Goal: Find specific page/section: Find specific page/section

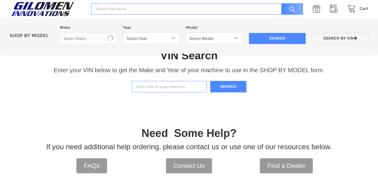
scroll to position [124, 0]
click at [162, 85] on input "Enter VIN of your machine" at bounding box center [169, 87] width 75 height 12
click at [217, 86] on button "Search" at bounding box center [228, 87] width 36 height 12
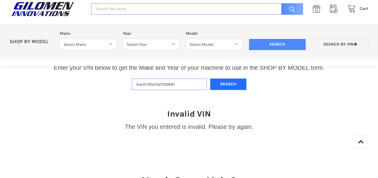
scroll to position [126, 0]
click at [168, 84] on input "4xath76a2d2703881" at bounding box center [169, 85] width 75 height 12
type input "4xath76a2d2708881"
click at [210, 79] on button "Search" at bounding box center [228, 85] width 36 height 12
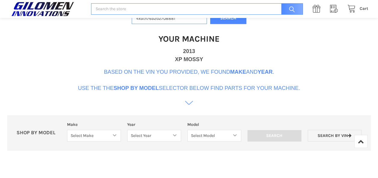
scroll to position [184, 0]
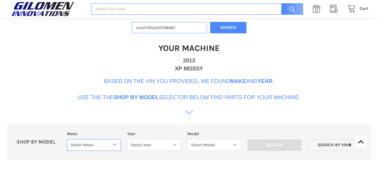
click at [112, 144] on select "Select Make Bobcat UTV Gravely UTV ACE 900 RANGER 570 Ranger 700 / 800 RANGER 9…" at bounding box center [94, 145] width 54 height 12
click at [162, 146] on select "Select Year" at bounding box center [154, 145] width 54 height 12
click at [205, 148] on select "Select Model" at bounding box center [214, 145] width 54 height 12
click at [187, 139] on select "Select Model" at bounding box center [214, 145] width 54 height 12
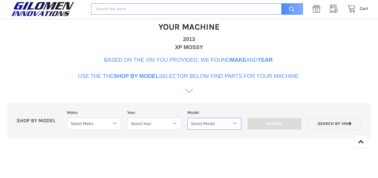
scroll to position [214, 0]
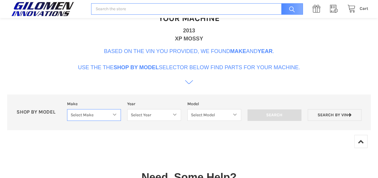
click at [115, 114] on select "Select Make Bobcat UTV Gravely UTV ACE 900 RANGER 570 Ranger 700 / 800 RANGER 9…" at bounding box center [94, 115] width 54 height 12
select select "476"
click at [67, 109] on select "Select Make Bobcat UTV Gravely UTV ACE 900 RANGER 570 Ranger 700 / 800 RANGER 9…" at bounding box center [94, 115] width 54 height 12
click at [168, 117] on select "Select Year [DATE]-[DATE]" at bounding box center [153, 115] width 54 height 12
select select "582"
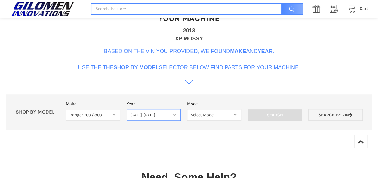
click at [126, 109] on select "Select Year [DATE]-[DATE]" at bounding box center [153, 115] width 54 height 12
click at [103, 114] on select "Select Make Bobcat UTV Gravely UTV ACE 900 RANGER 570 Ranger 700 / 800 RANGER 9…" at bounding box center [93, 115] width 54 height 12
select select "322"
click at [66, 109] on select "Select Make Bobcat UTV Gravely UTV ACE 900 RANGER 570 Ranger 700 / 800 RANGER 9…" at bounding box center [93, 115] width 54 height 12
select select
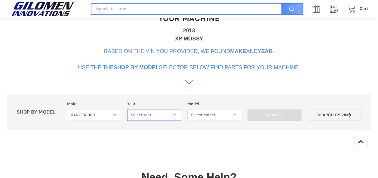
click at [172, 115] on select "Select Year [DATE] 2014 2015 2016 2017 2018 2019" at bounding box center [154, 115] width 54 height 12
click at [197, 133] on div "VIN Search Enter your VIN below to get the Make and Year of your machine to use…" at bounding box center [189, 42] width 378 height 196
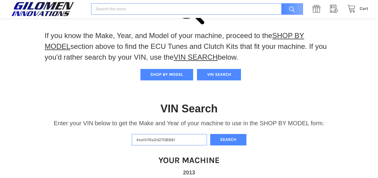
scroll to position [125, 0]
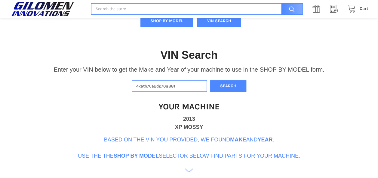
drag, startPoint x: 134, startPoint y: 88, endPoint x: 175, endPoint y: 89, distance: 40.9
click at [175, 89] on input "4xath76a2d2708881" at bounding box center [169, 87] width 75 height 12
